Goal: Transaction & Acquisition: Obtain resource

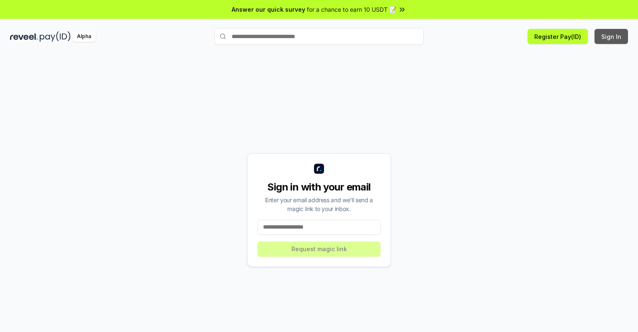
click at [612, 36] on button "Sign In" at bounding box center [611, 36] width 33 height 15
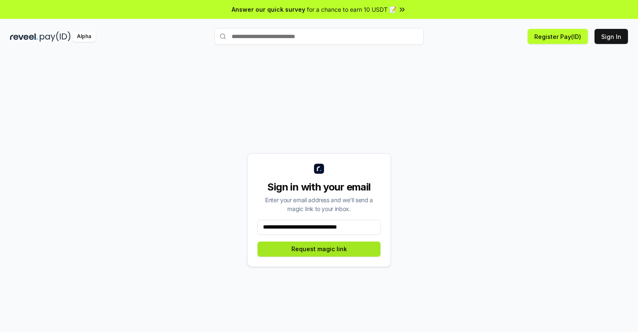
type input "**********"
click at [319, 248] on button "Request magic link" at bounding box center [319, 248] width 123 height 15
